Goal: Complete application form

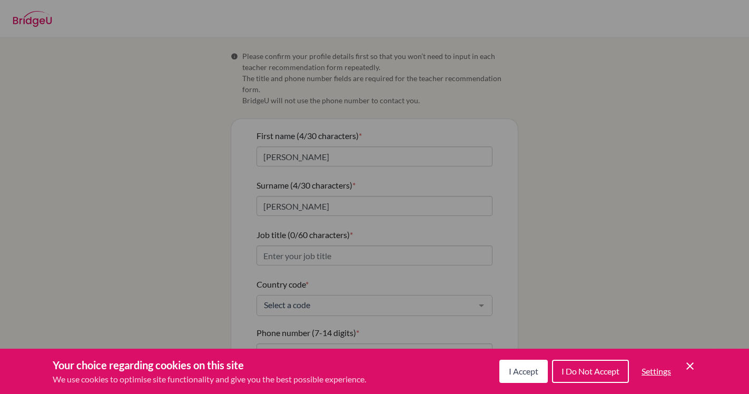
click at [533, 367] on span "I Accept" at bounding box center [524, 371] width 30 height 10
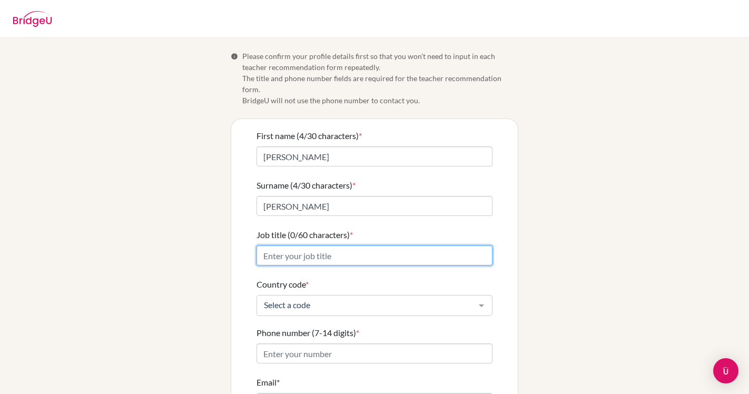
click at [341, 246] on input "Job title (0/60 characters) *" at bounding box center [375, 256] width 236 height 20
type input "Secondary Math Teacher"
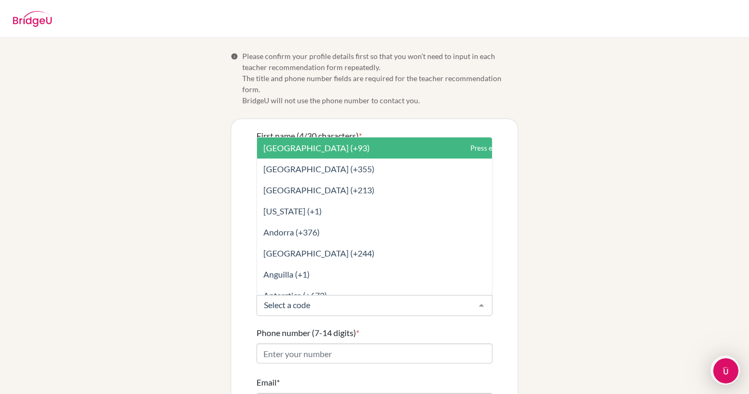
click at [315, 302] on div at bounding box center [375, 305] width 236 height 21
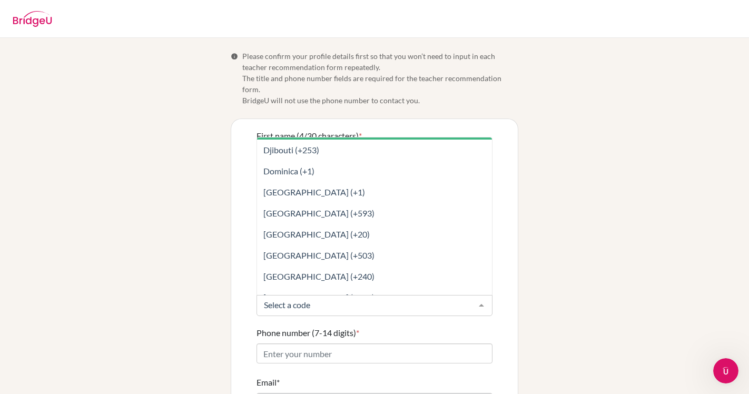
scroll to position [1277, 0]
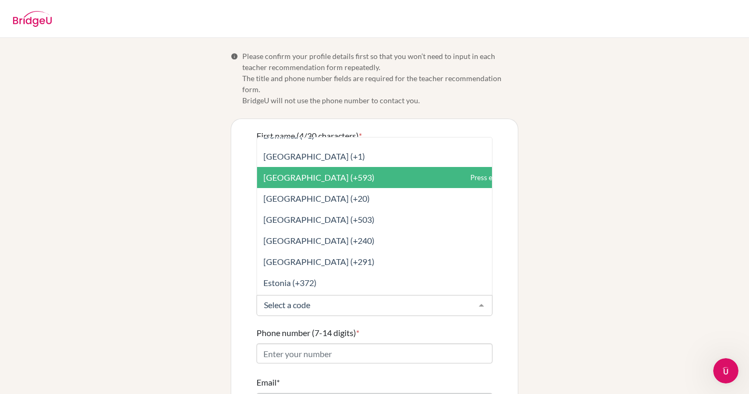
click at [313, 172] on span "Ecuador (+593)" at bounding box center [318, 177] width 111 height 10
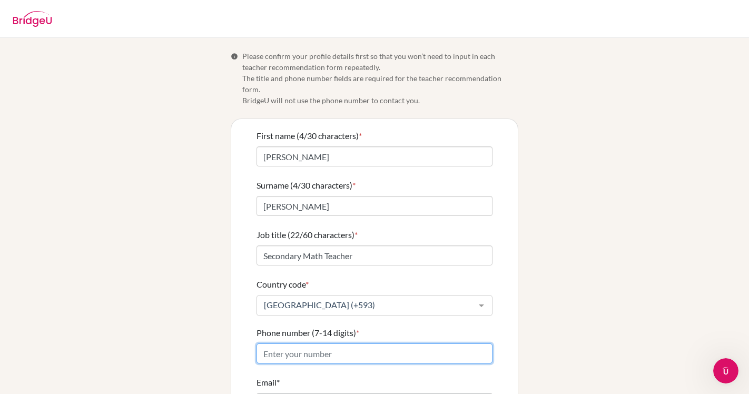
click at [303, 344] on input "Phone number (7-14 digits) *" at bounding box center [375, 354] width 236 height 20
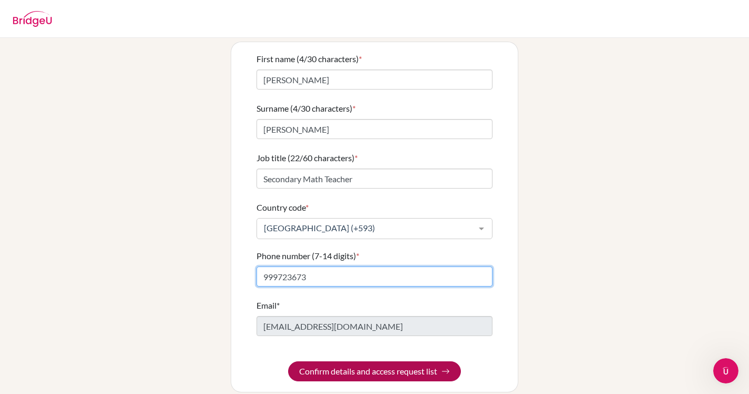
type input "999723673"
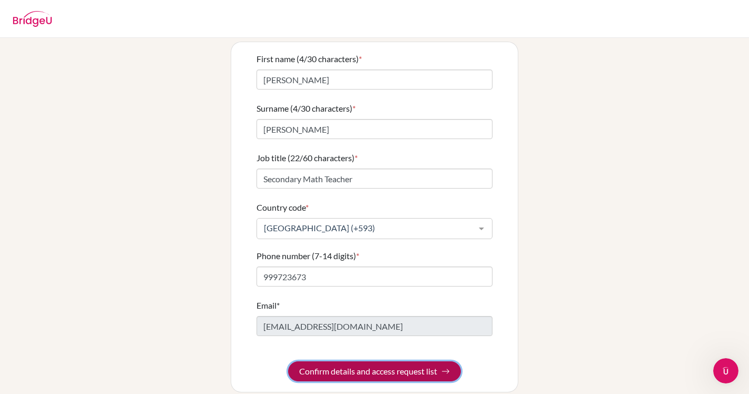
click at [351, 364] on button "Confirm details and access request list" at bounding box center [374, 371] width 173 height 20
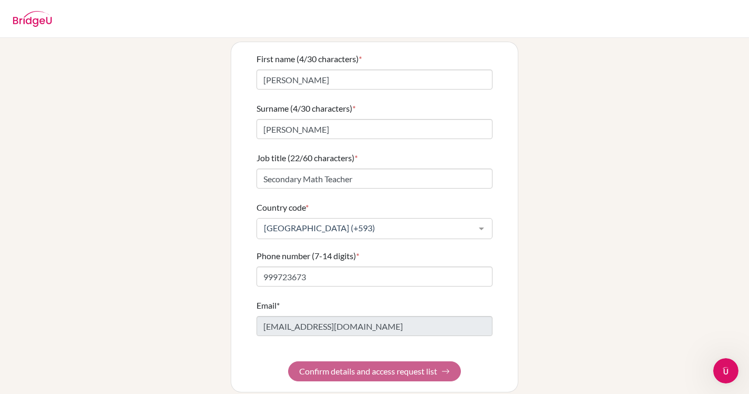
scroll to position [0, 0]
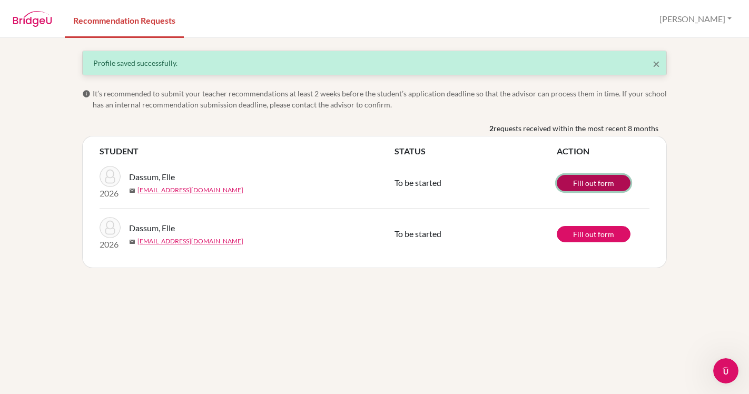
click at [577, 182] on link "Fill out form" at bounding box center [594, 183] width 74 height 16
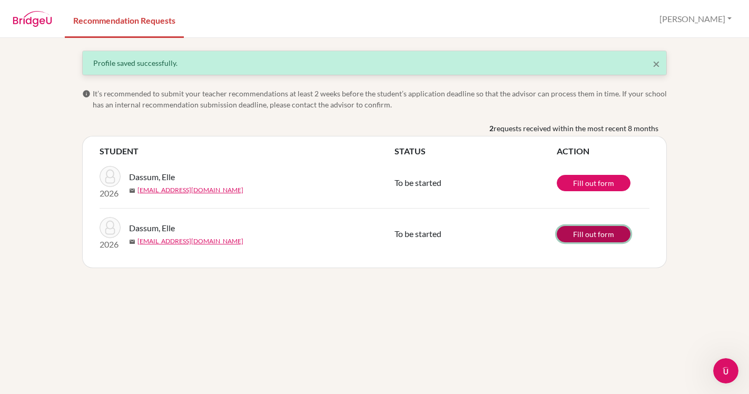
click at [596, 234] on link "Fill out form" at bounding box center [594, 234] width 74 height 16
click at [85, 21] on link "Recommendation Requests" at bounding box center [124, 20] width 119 height 36
